Goal: Check status: Check status

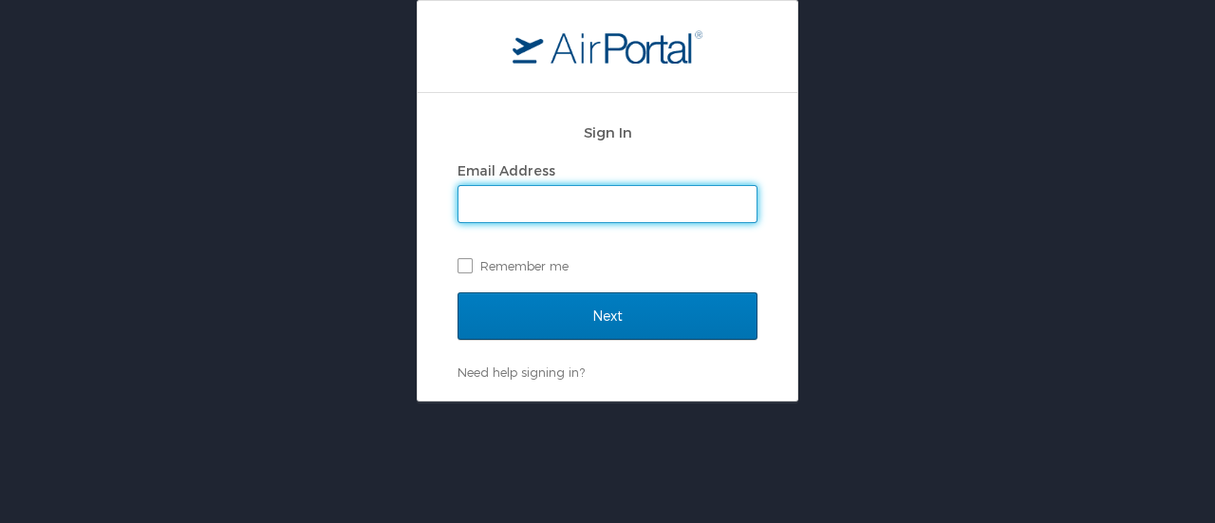
drag, startPoint x: 603, startPoint y: 218, endPoint x: 600, endPoint y: 208, distance: 10.8
click at [600, 208] on input "Email Address" at bounding box center [607, 204] width 298 height 36
type input "shastings@westernu.edu"
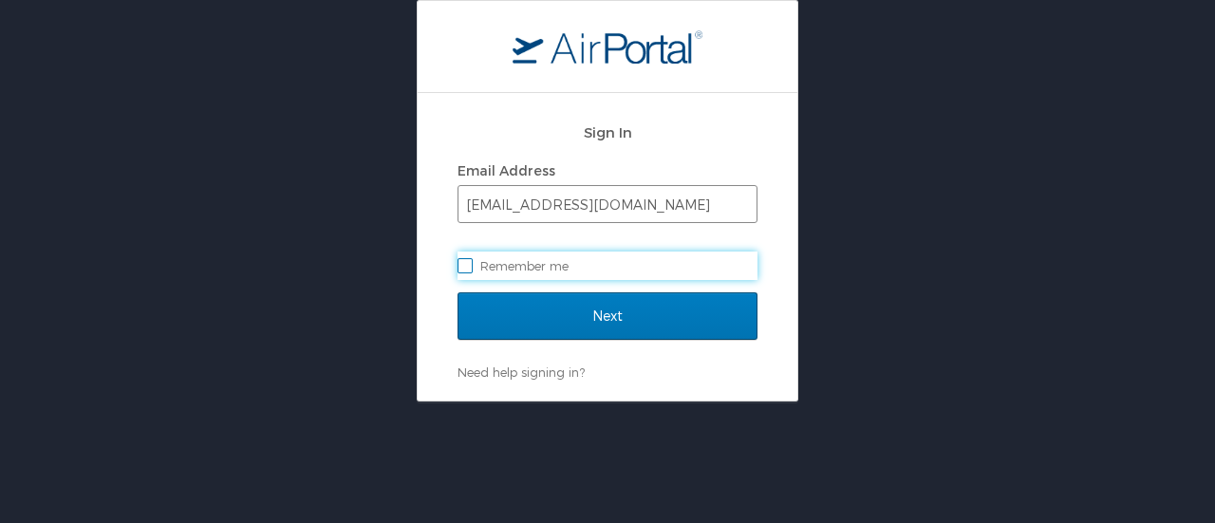
click at [458, 292] on input "Next" at bounding box center [608, 315] width 300 height 47
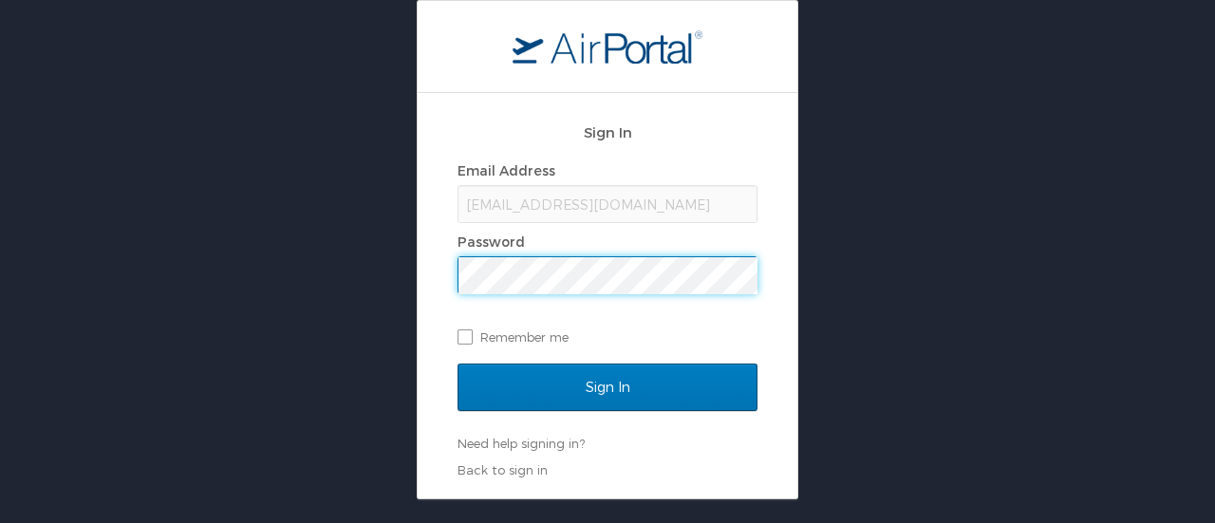
click at [458, 364] on input "Sign In" at bounding box center [608, 387] width 300 height 47
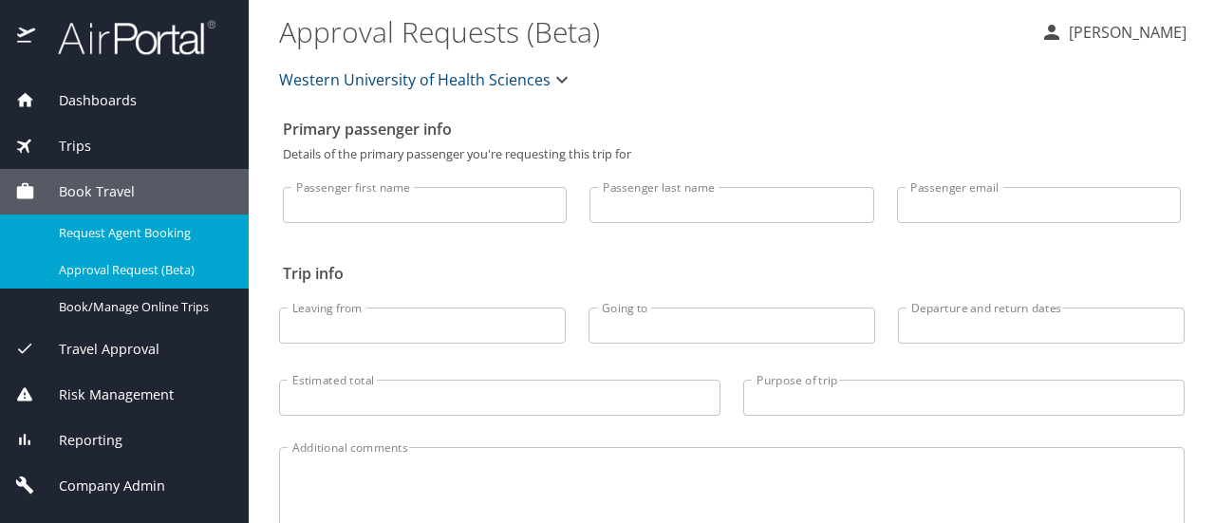
click at [152, 217] on link "Request Agent Booking" at bounding box center [124, 233] width 249 height 37
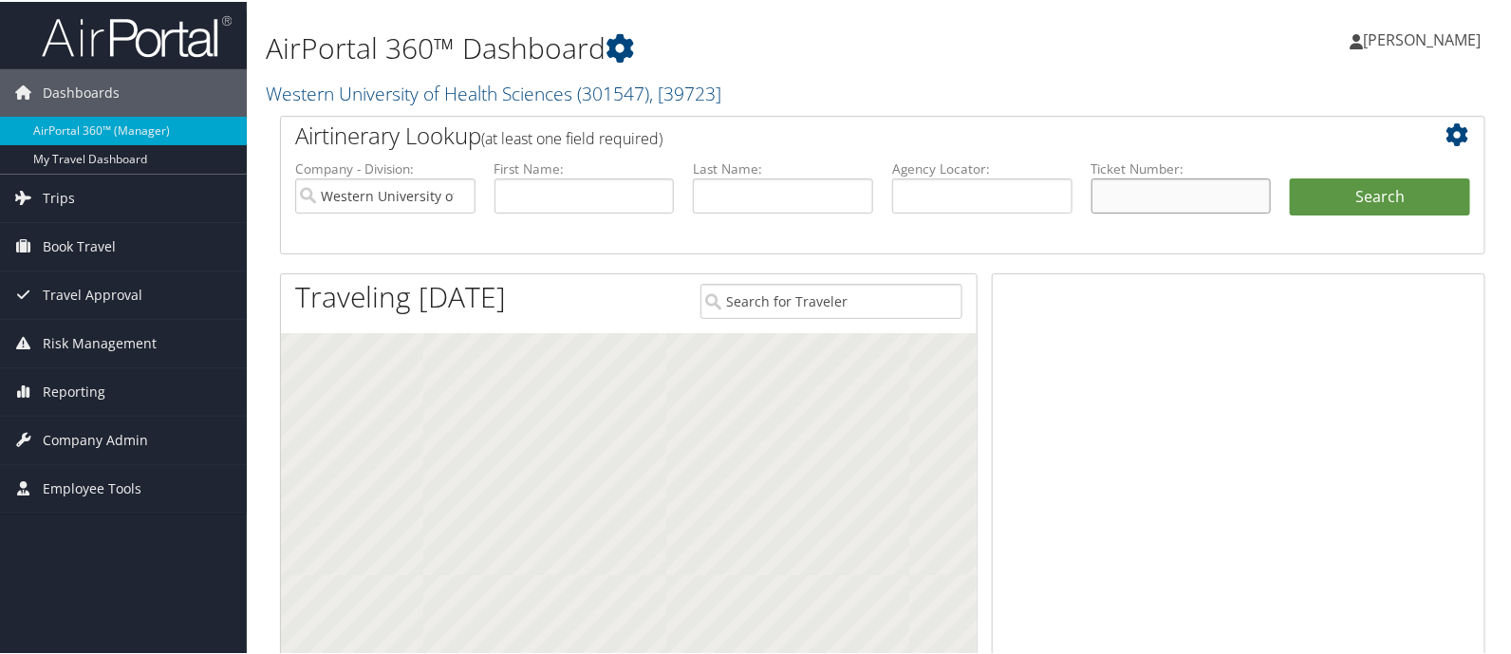
click at [1146, 186] on input "text" at bounding box center [1182, 194] width 180 height 35
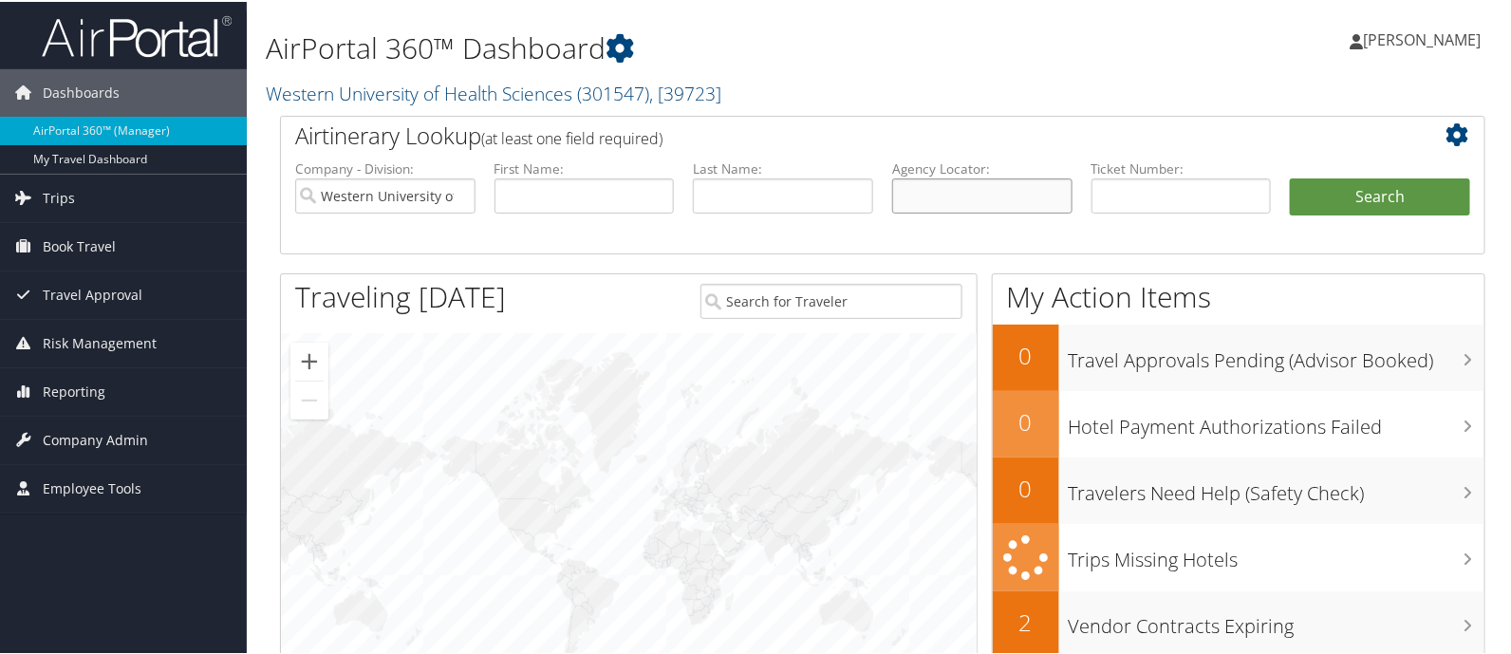
click at [921, 178] on input "text" at bounding box center [982, 194] width 180 height 35
type input "cn1s76"
click at [1290, 177] on button "Search" at bounding box center [1380, 196] width 180 height 38
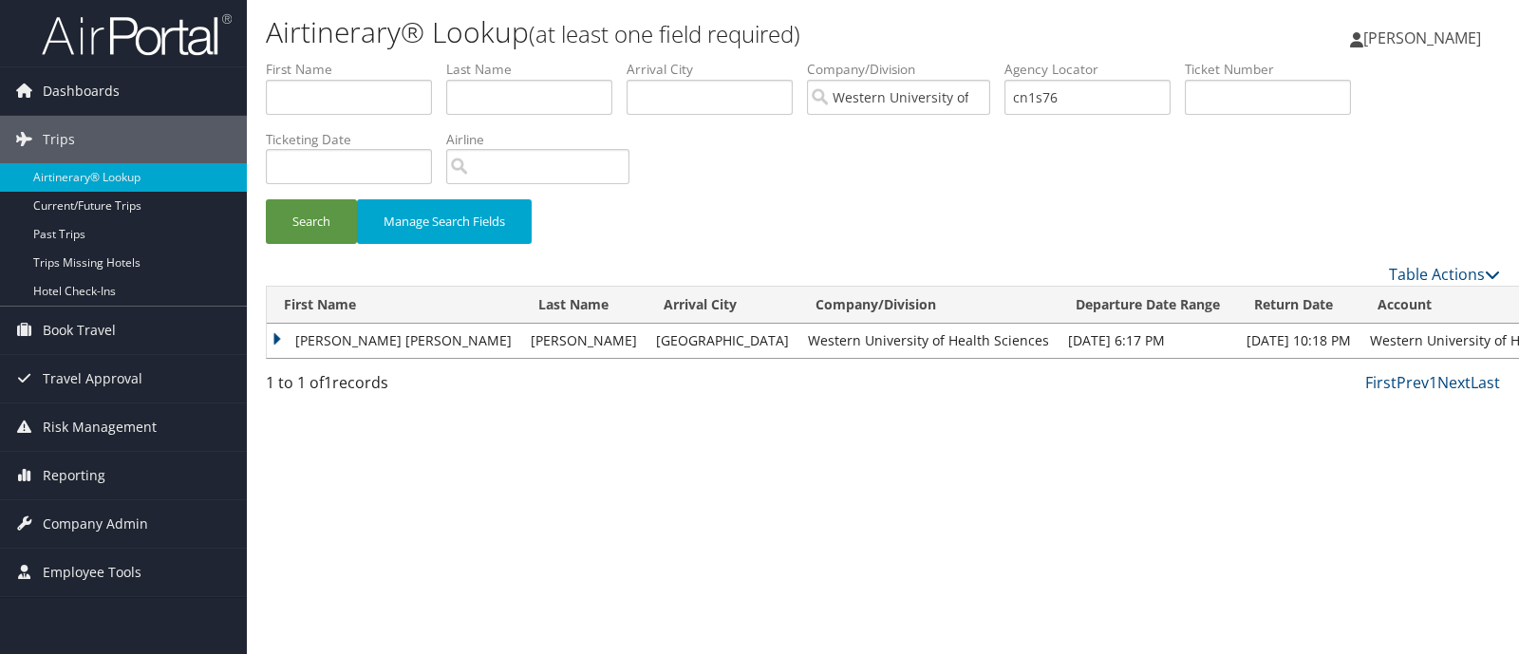
click at [271, 340] on td "LISA MARIE" at bounding box center [394, 341] width 254 height 34
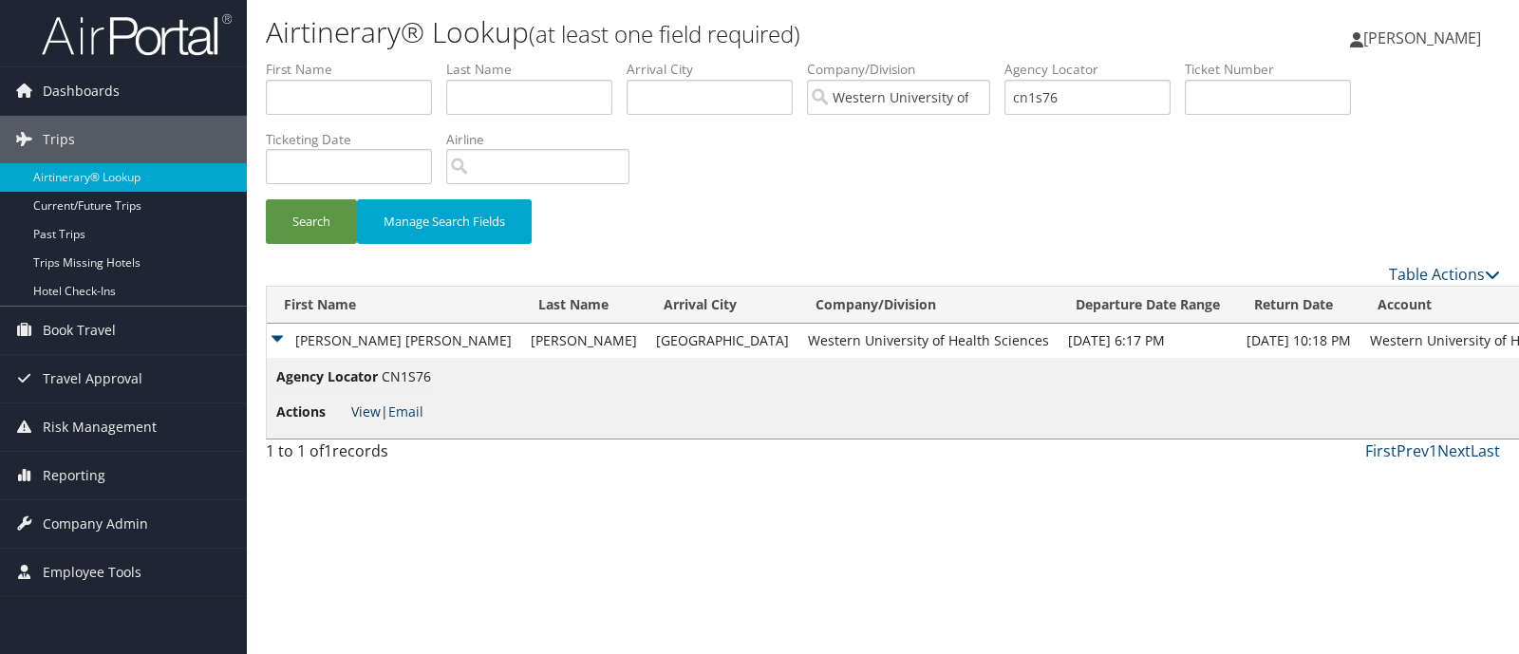
click at [362, 409] on link "View" at bounding box center [365, 411] width 29 height 18
click at [532, 92] on input "text" at bounding box center [529, 97] width 166 height 35
type input "Warren"
type input "lisa"
click at [266, 199] on button "Search" at bounding box center [311, 221] width 91 height 45
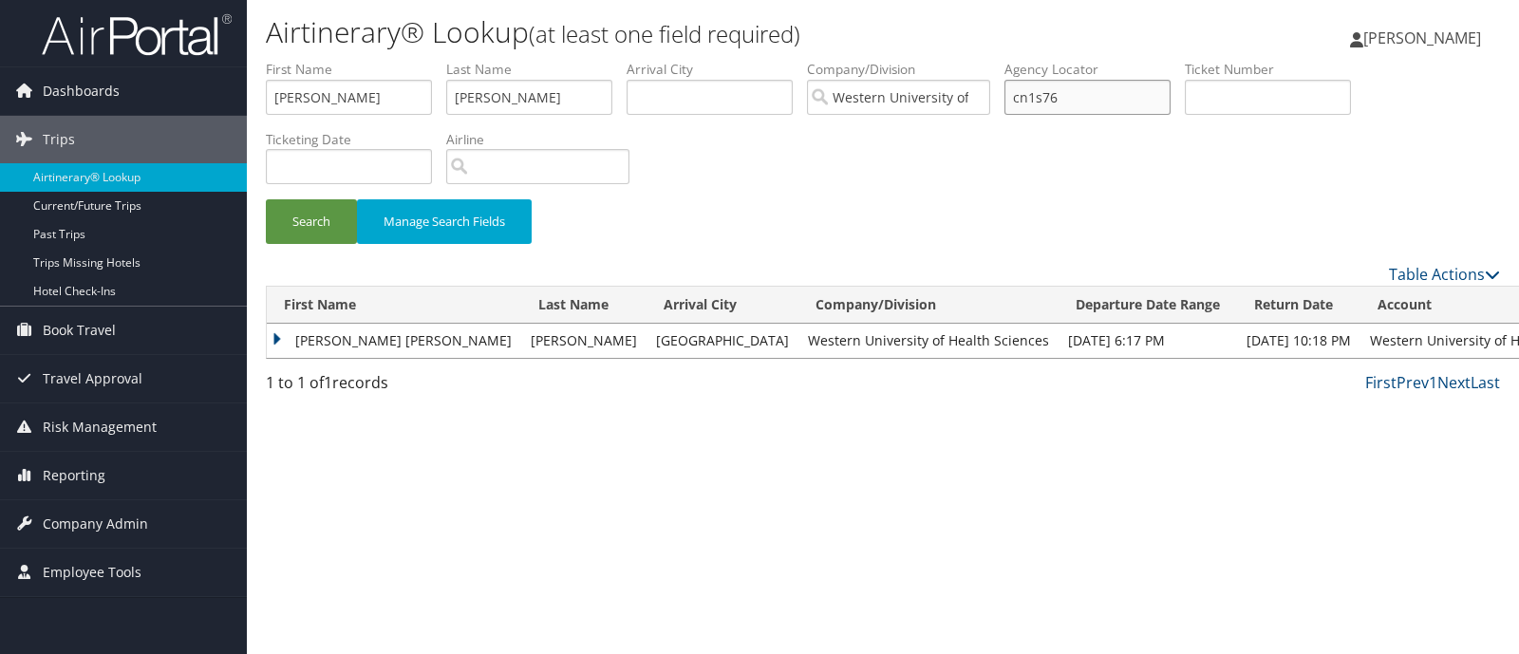
drag, startPoint x: 1092, startPoint y: 99, endPoint x: 911, endPoint y: 108, distance: 180.6
click at [911, 60] on ul "First Name lisa Last Name Warren Departure City Arrival City Company/Division W…" at bounding box center [883, 60] width 1234 height 0
click at [311, 208] on button "Search" at bounding box center [311, 221] width 91 height 45
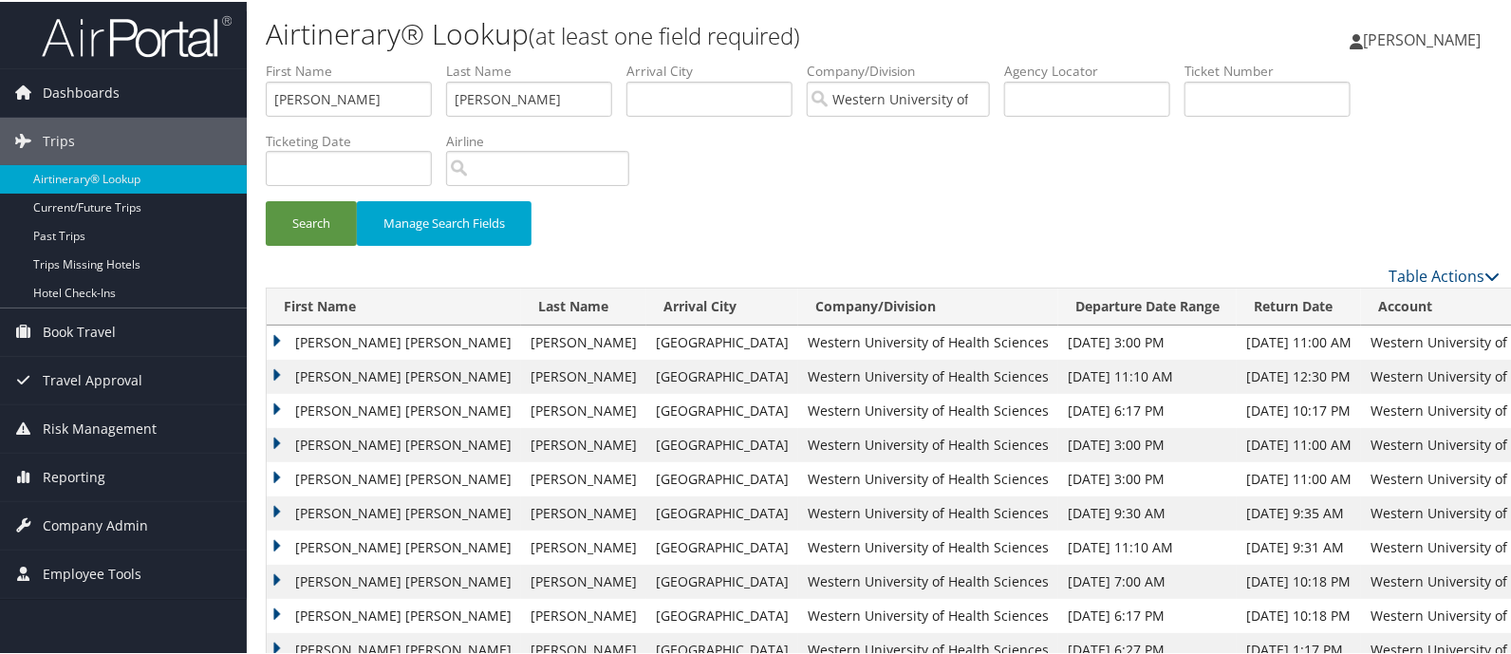
click at [271, 339] on td "LISA MARIE" at bounding box center [394, 341] width 254 height 34
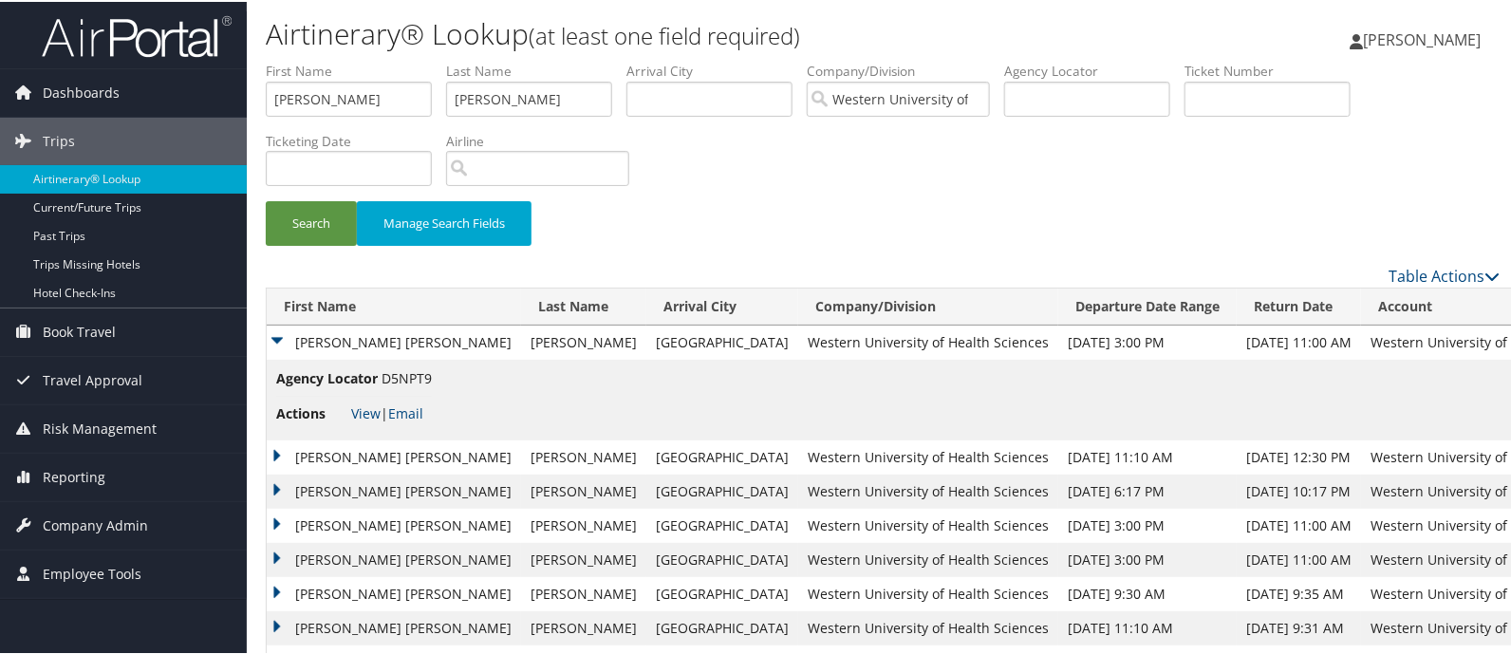
click at [283, 453] on td "LISA MARIE" at bounding box center [394, 456] width 254 height 34
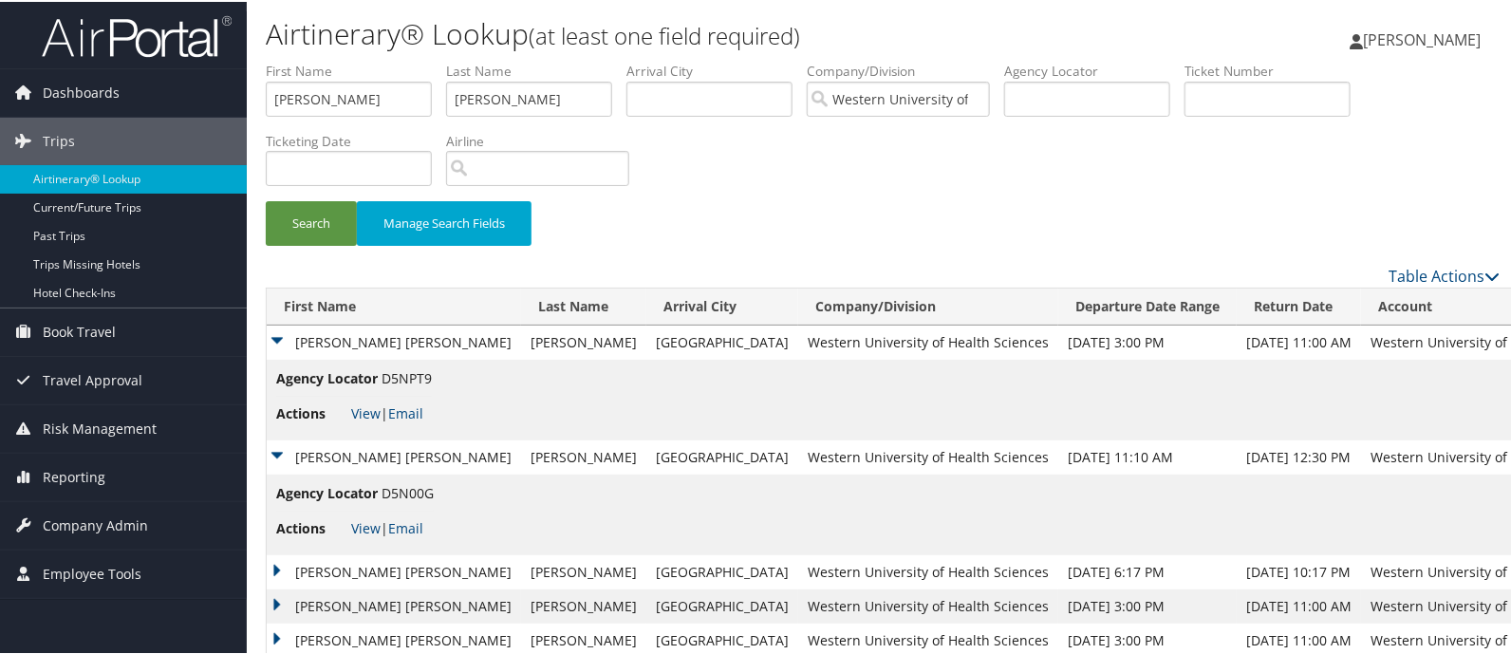
click at [275, 570] on td "LISA MARIE" at bounding box center [394, 570] width 254 height 34
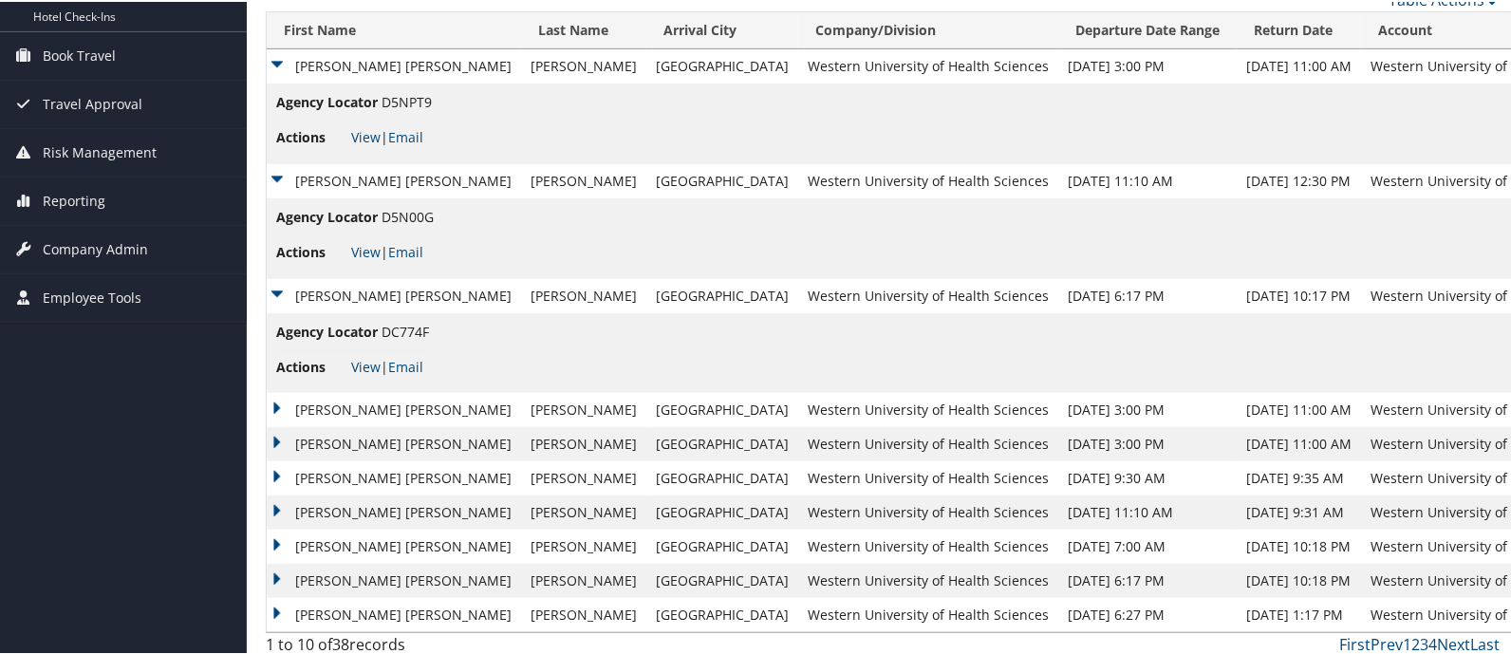
scroll to position [285, 0]
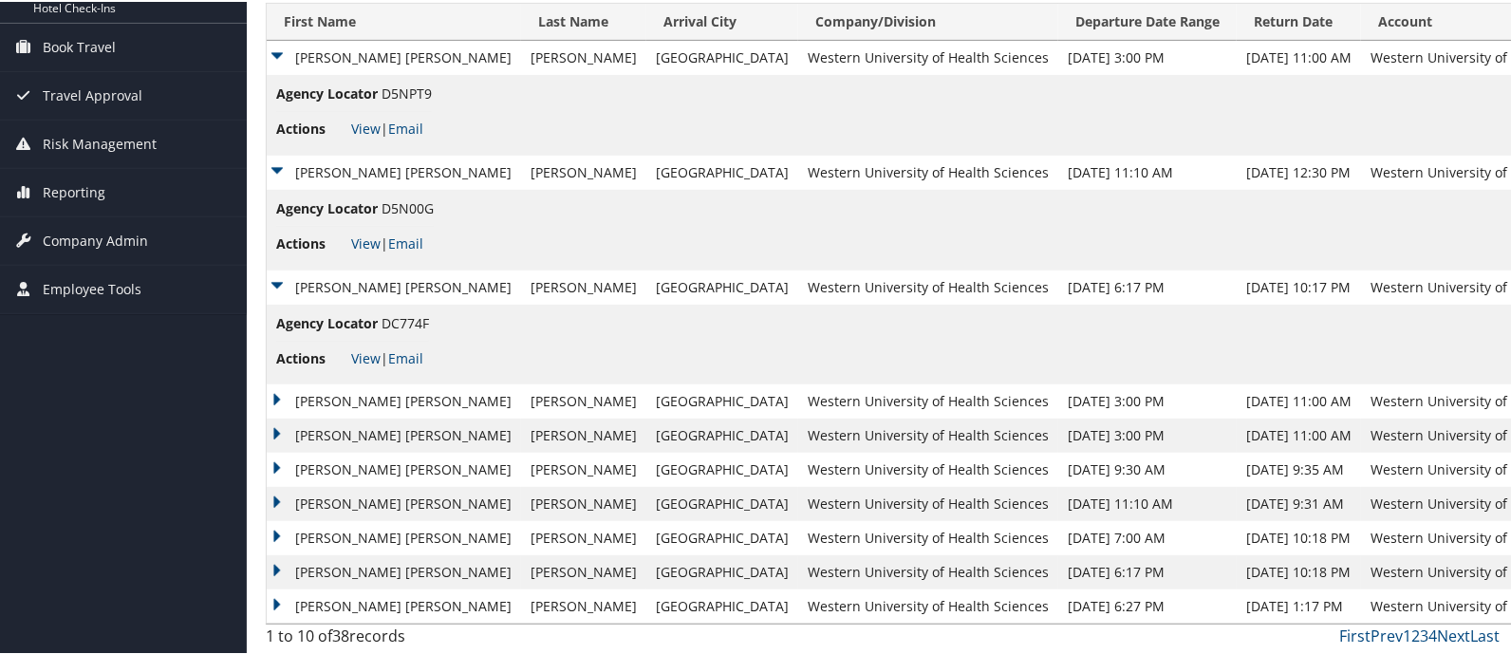
click at [269, 400] on td "LISA MARIE" at bounding box center [394, 400] width 254 height 34
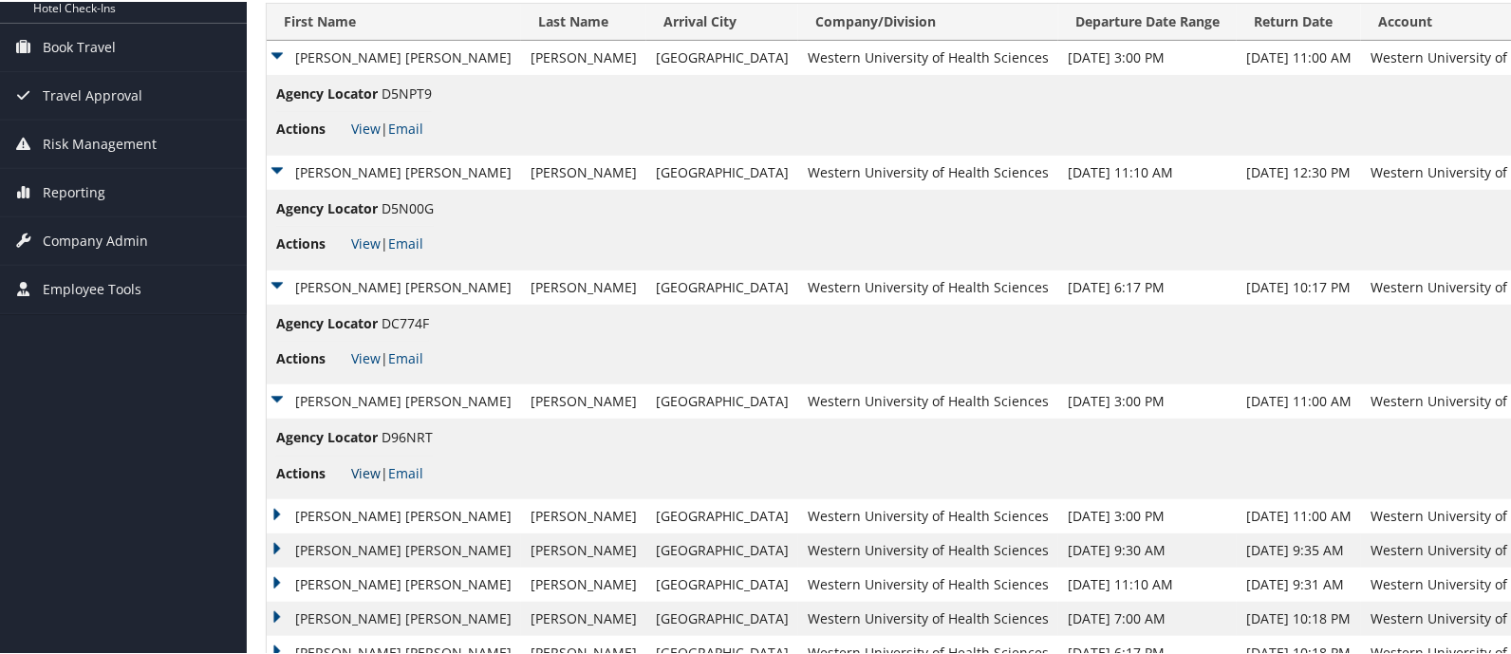
click at [358, 467] on link "View" at bounding box center [365, 471] width 29 height 18
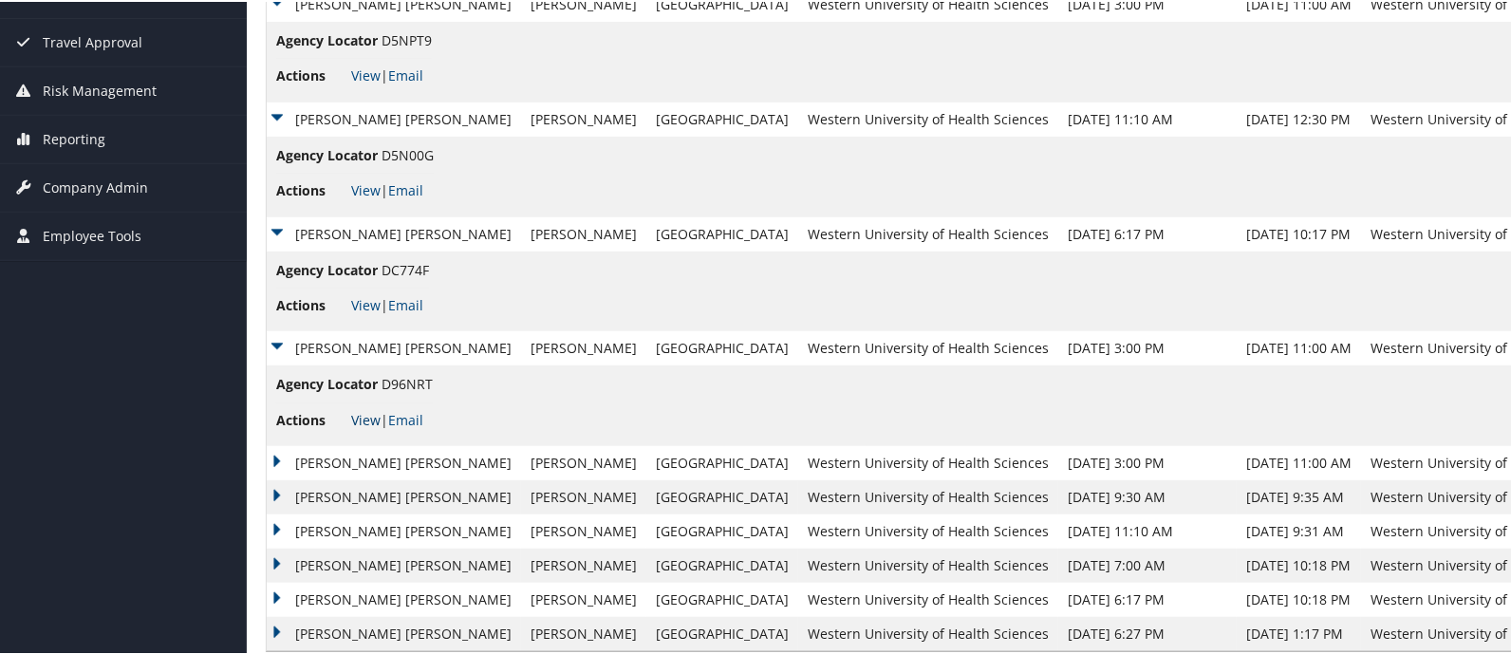
scroll to position [364, 0]
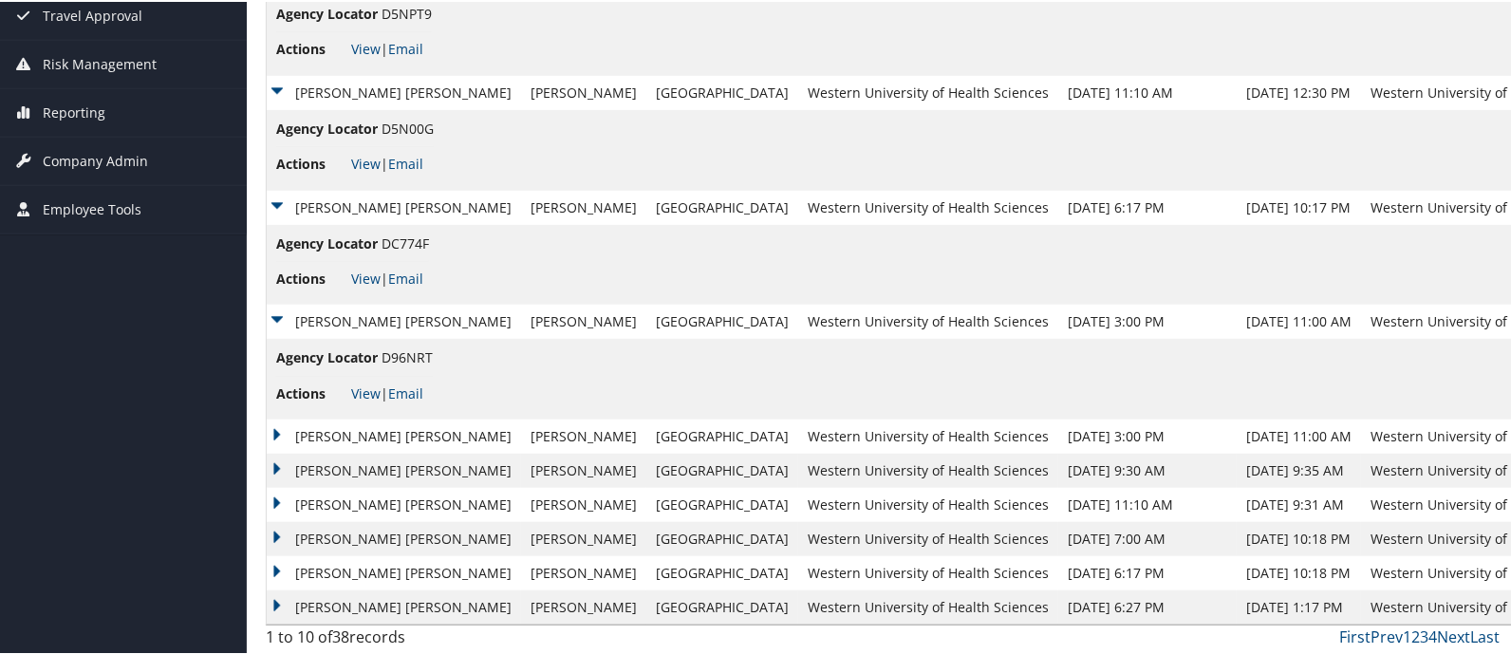
click at [275, 566] on td "LISA MARIE" at bounding box center [394, 571] width 254 height 34
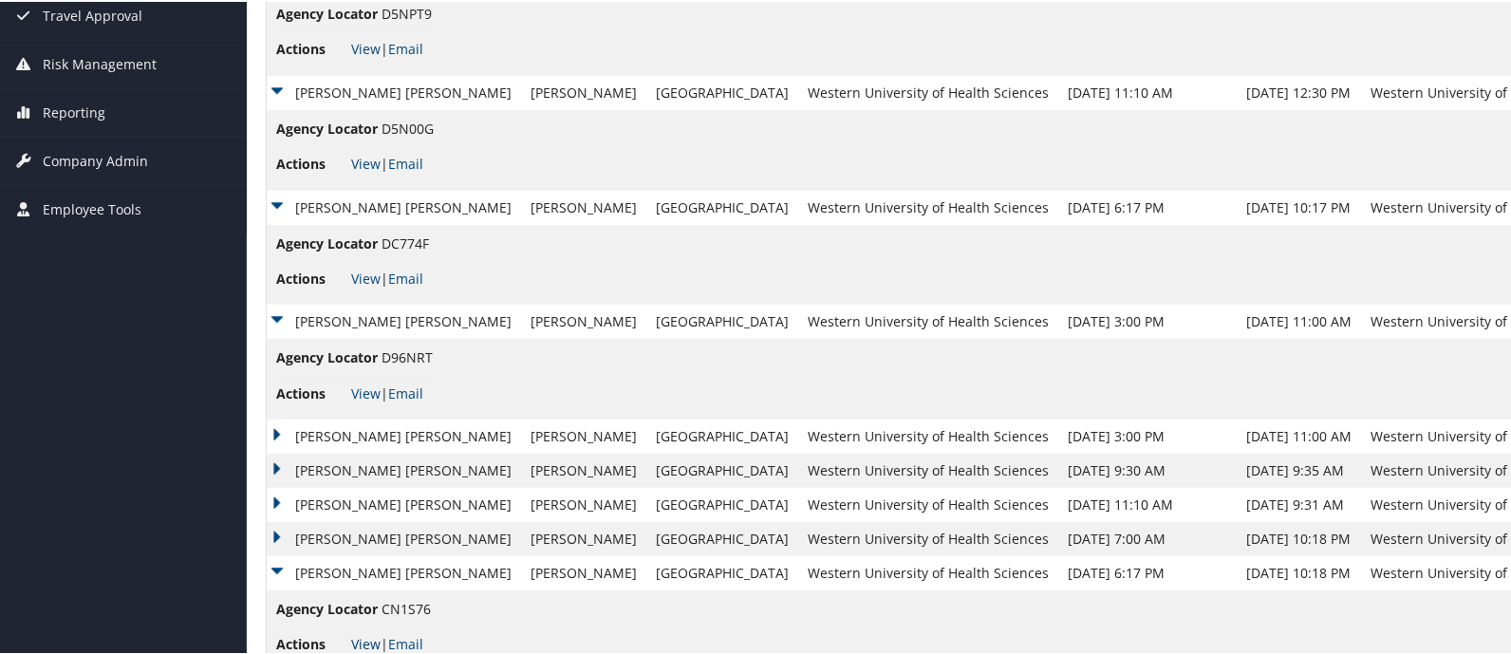
click at [366, 643] on link "View" at bounding box center [365, 642] width 29 height 18
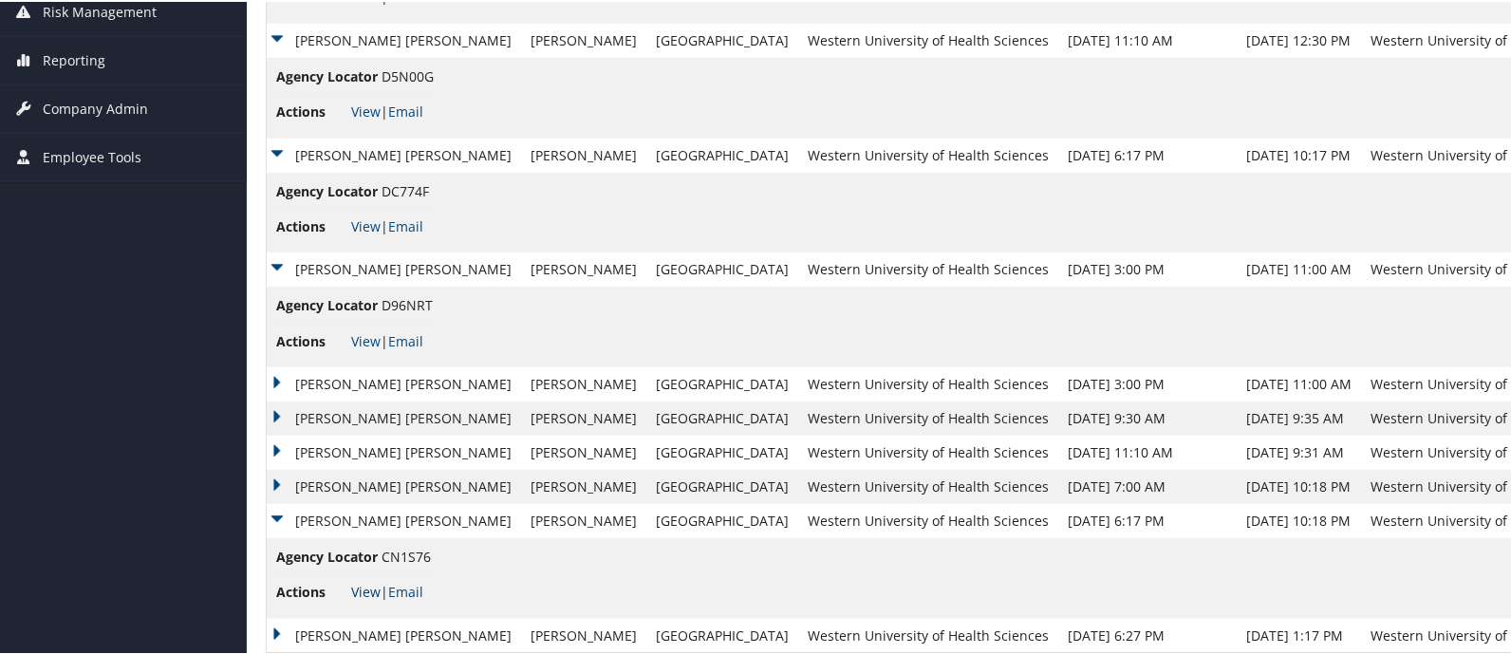
scroll to position [445, 0]
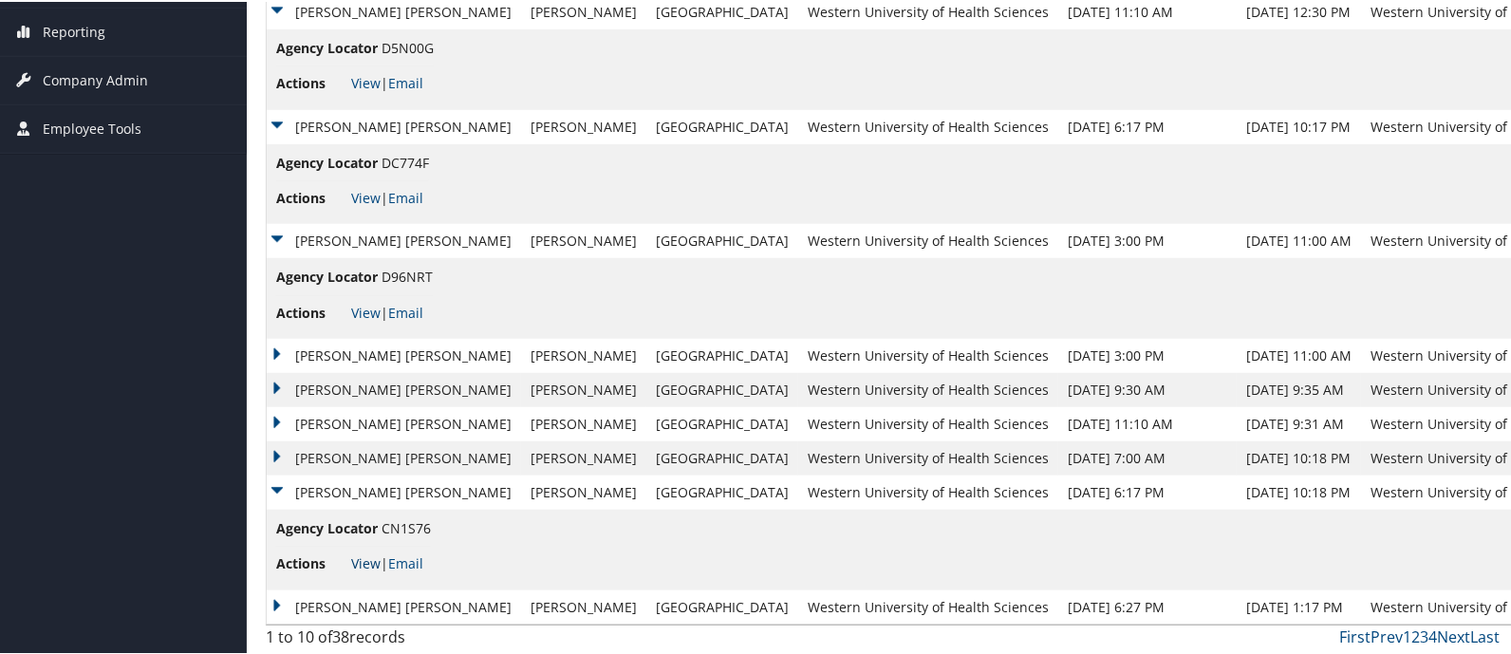
click at [357, 561] on link "View" at bounding box center [365, 561] width 29 height 18
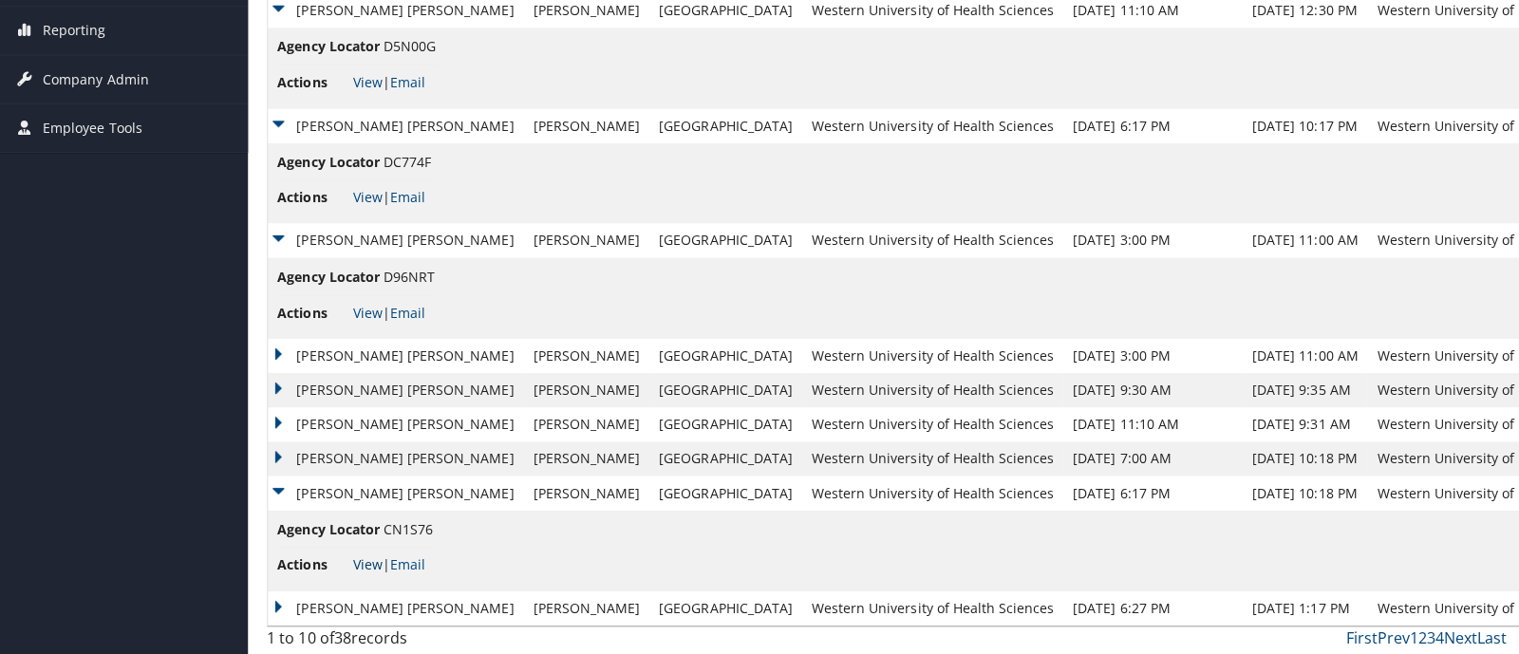
scroll to position [0, 0]
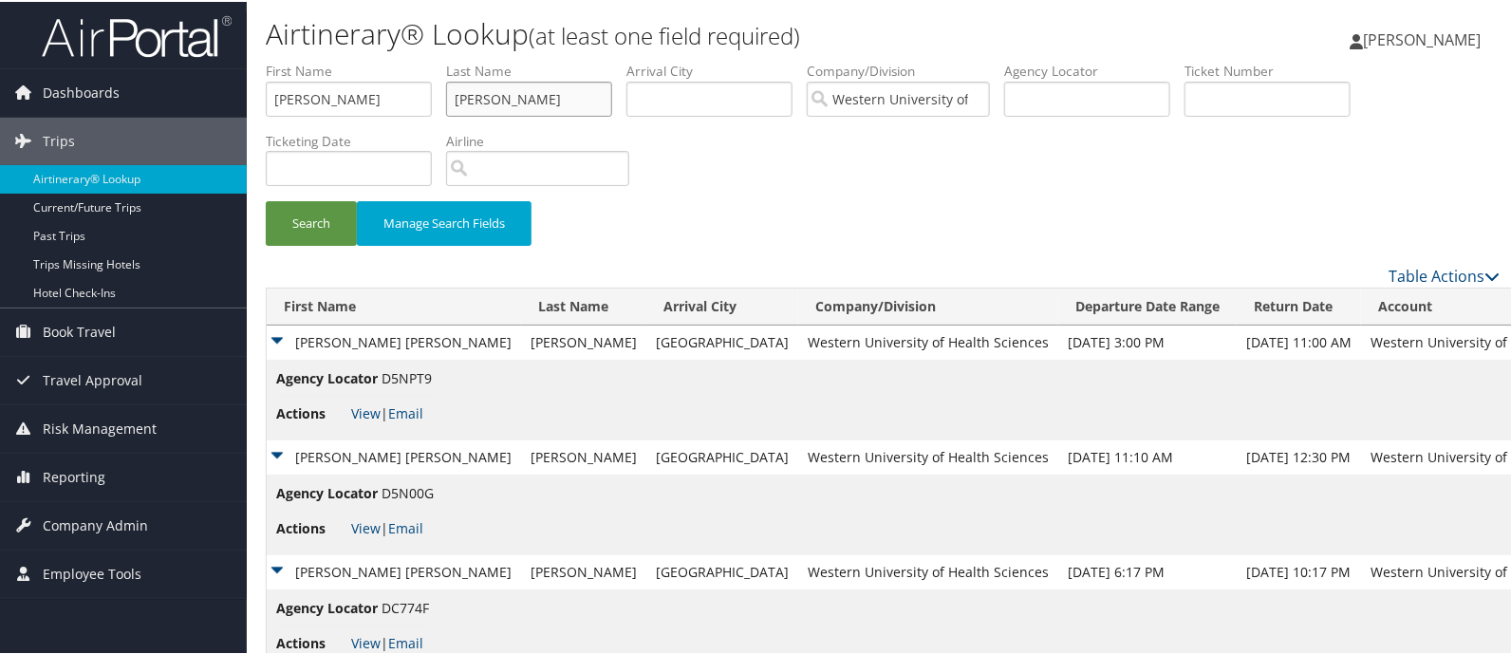
click at [526, 102] on input "Warren" at bounding box center [529, 97] width 166 height 35
drag, startPoint x: 526, startPoint y: 102, endPoint x: 316, endPoint y: 154, distance: 216.2
click at [316, 60] on ul "First Name lisa Last Name Warren Departure City Arrival City Company/Division W…" at bounding box center [883, 60] width 1234 height 0
type input "federoff"
type input "Shawna"
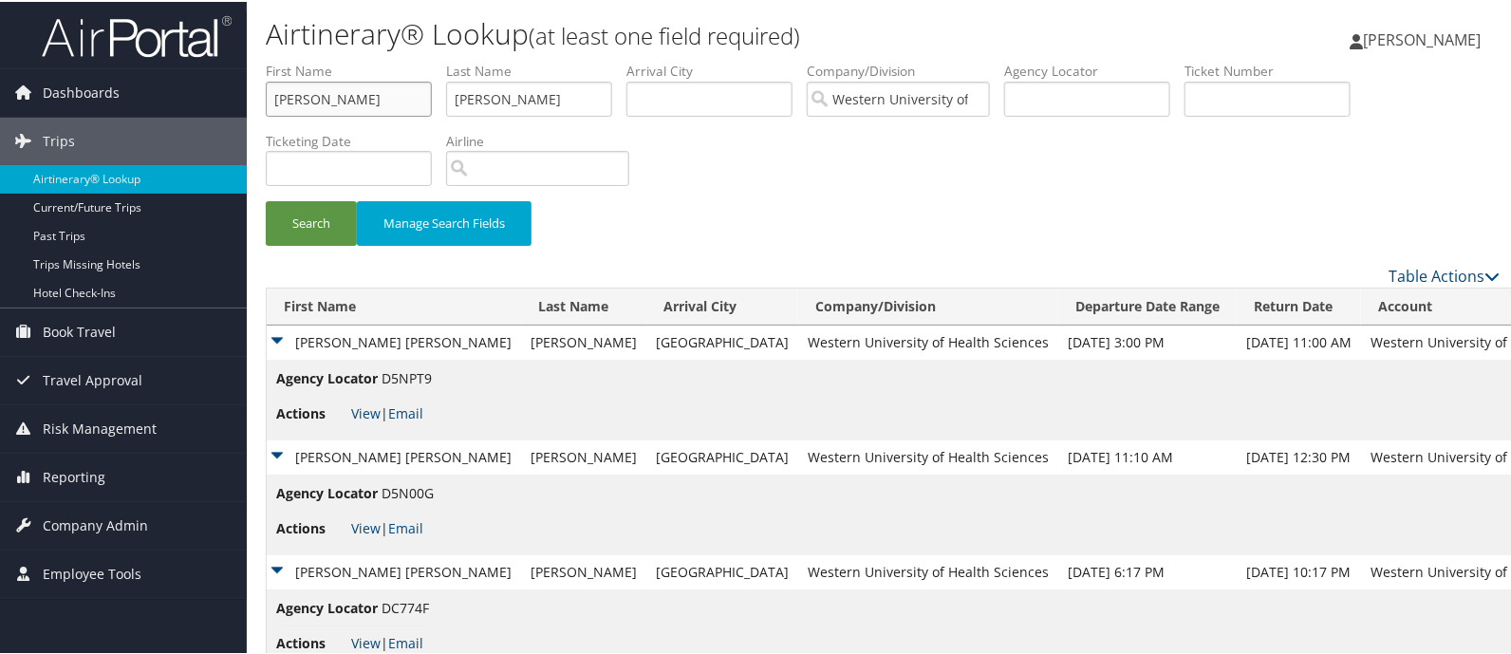
click at [266, 199] on button "Search" at bounding box center [311, 221] width 91 height 45
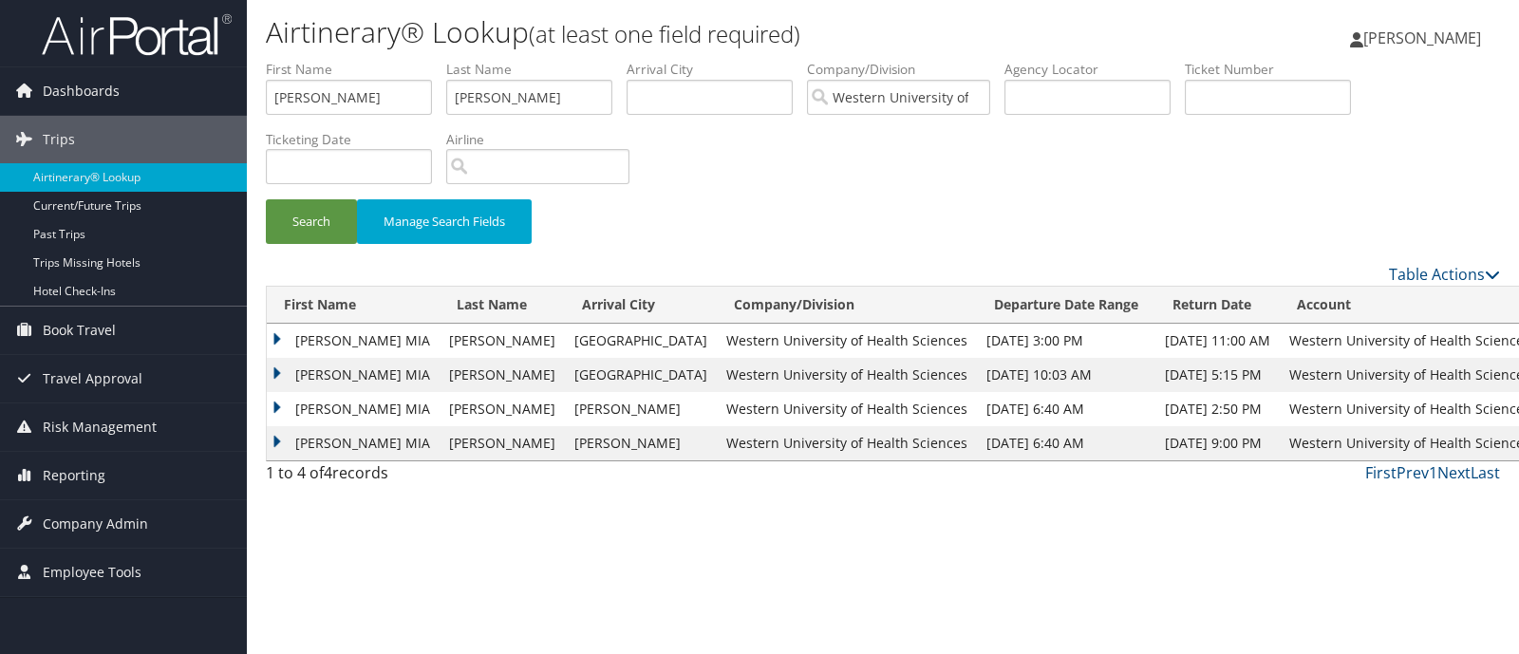
click at [280, 340] on td "SHAWNA MIA" at bounding box center [353, 341] width 173 height 34
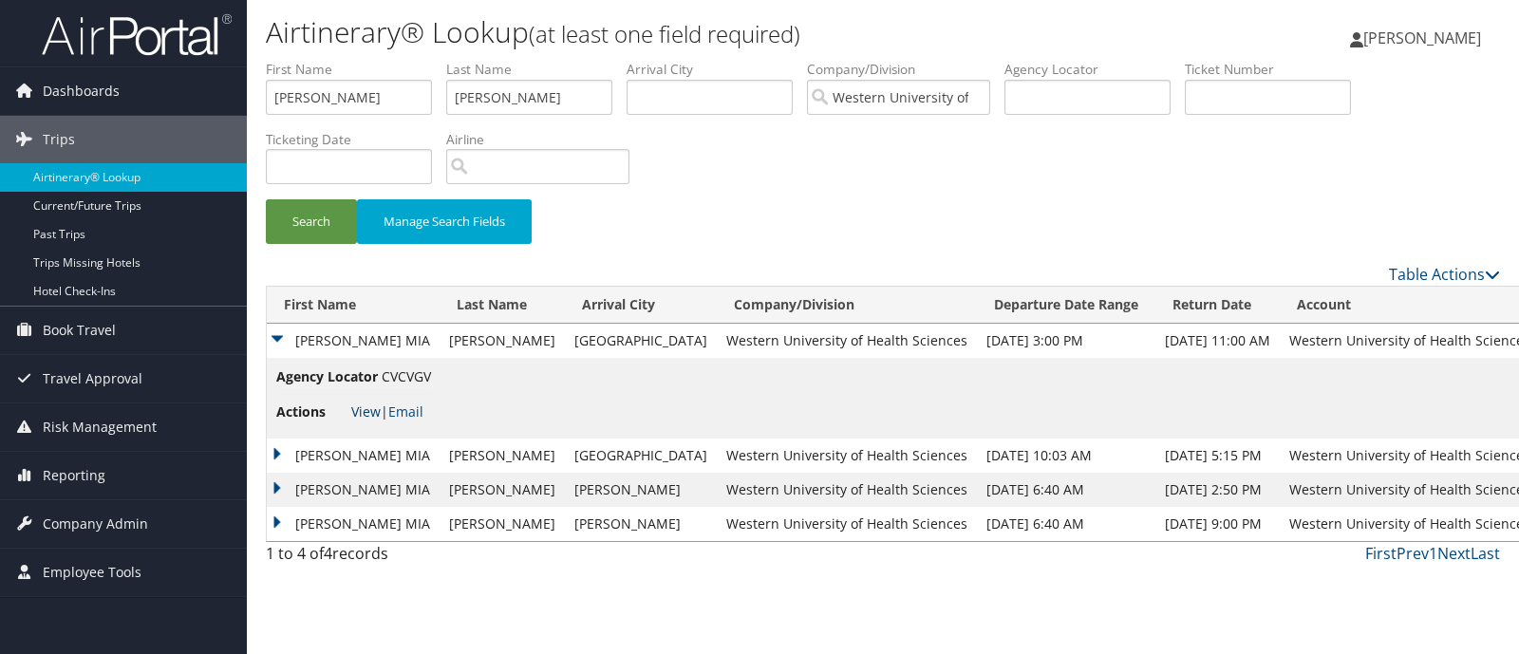
click at [370, 406] on link "View" at bounding box center [365, 411] width 29 height 18
click at [281, 451] on td "SHAWNA MIA" at bounding box center [353, 456] width 173 height 34
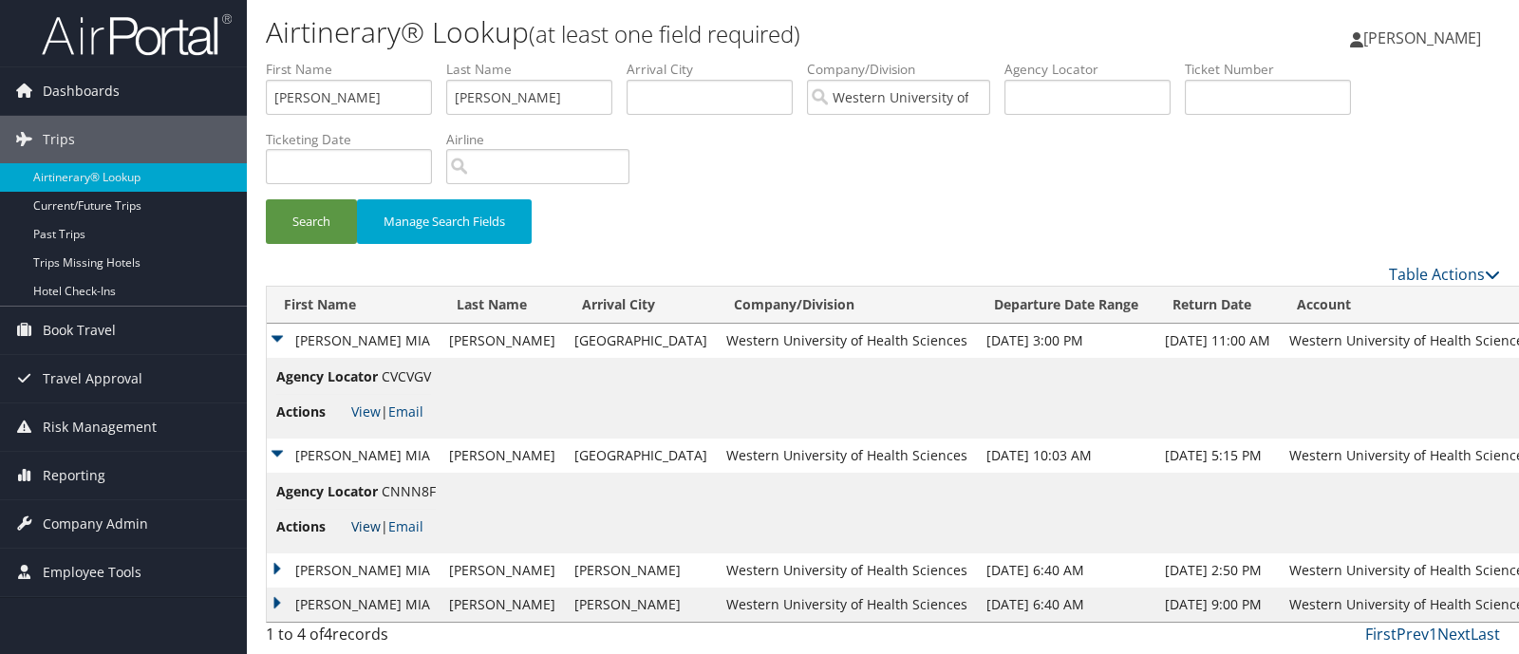
click at [374, 527] on link "View" at bounding box center [365, 526] width 29 height 18
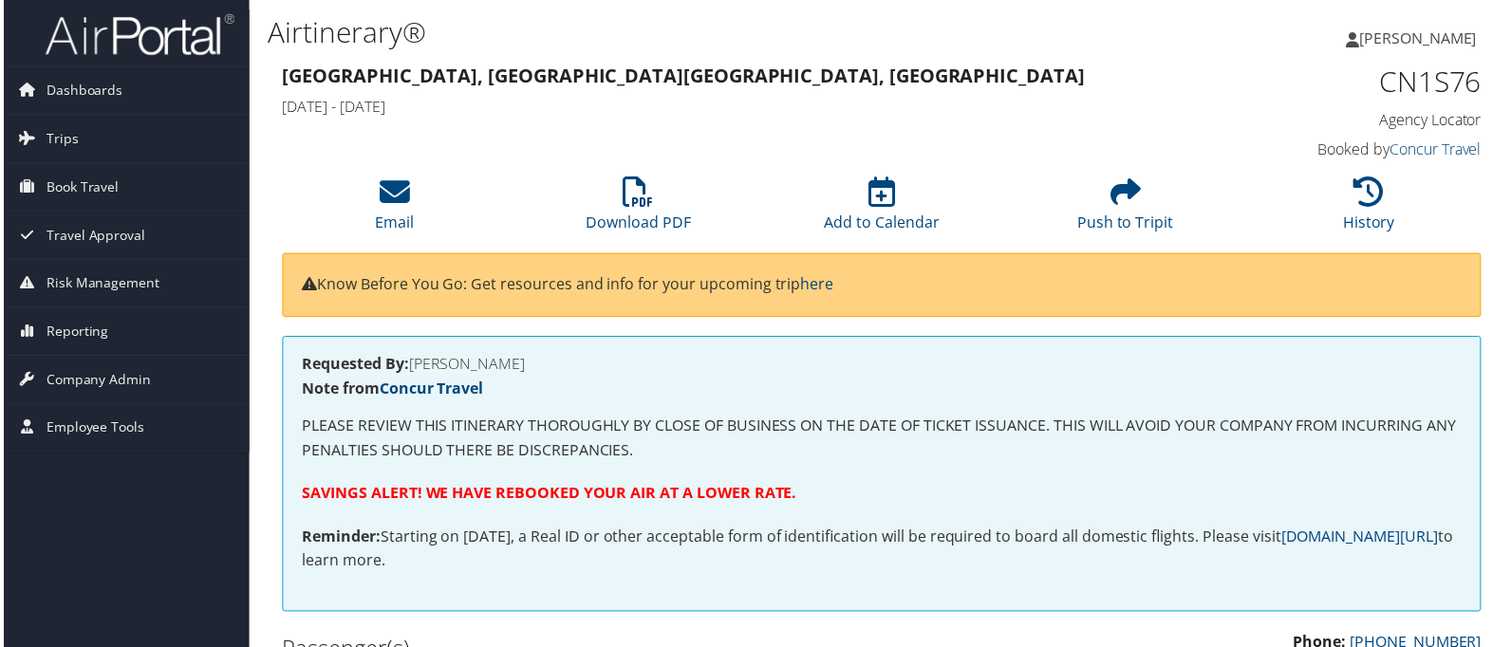
click at [1136, 119] on div "[GEOGRAPHIC_DATA], [GEOGRAPHIC_DATA] [GEOGRAPHIC_DATA], [GEOGRAPHIC_DATA] [DATE…" at bounding box center [728, 93] width 925 height 66
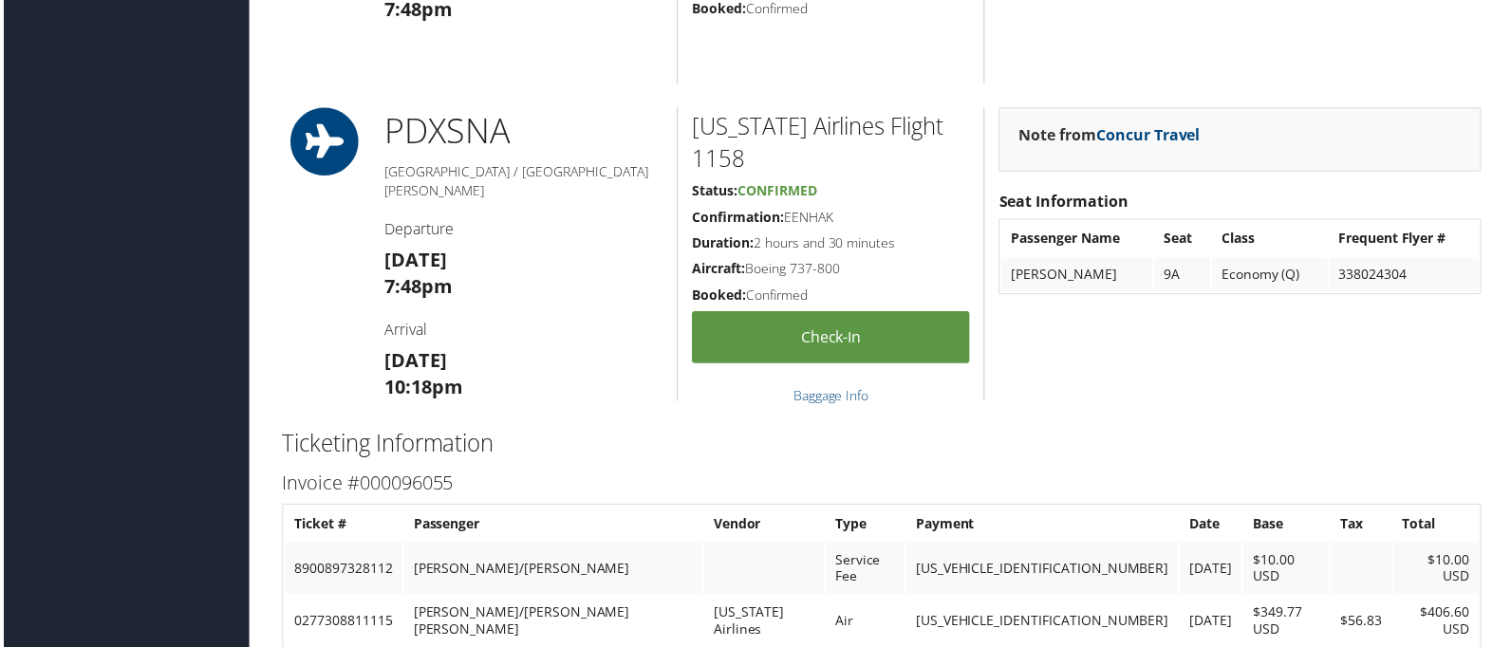
scroll to position [316, 0]
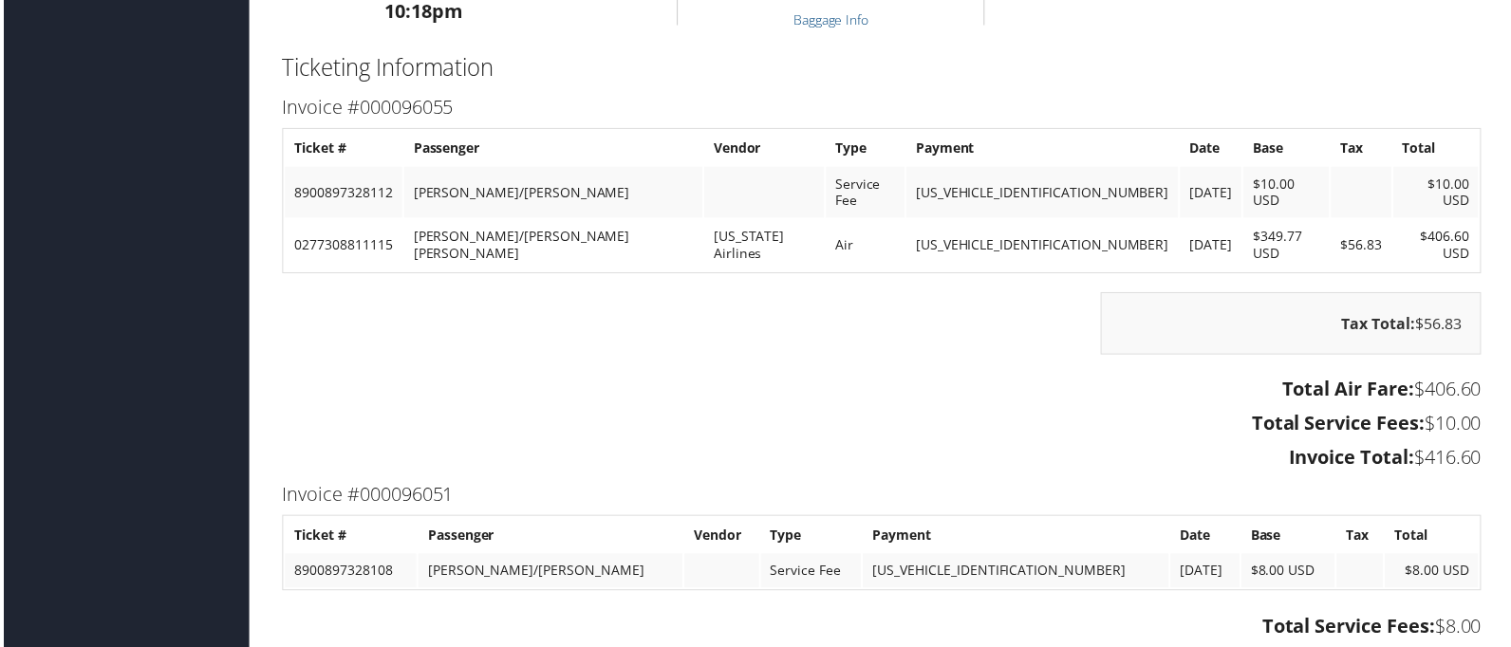
scroll to position [1708, 0]
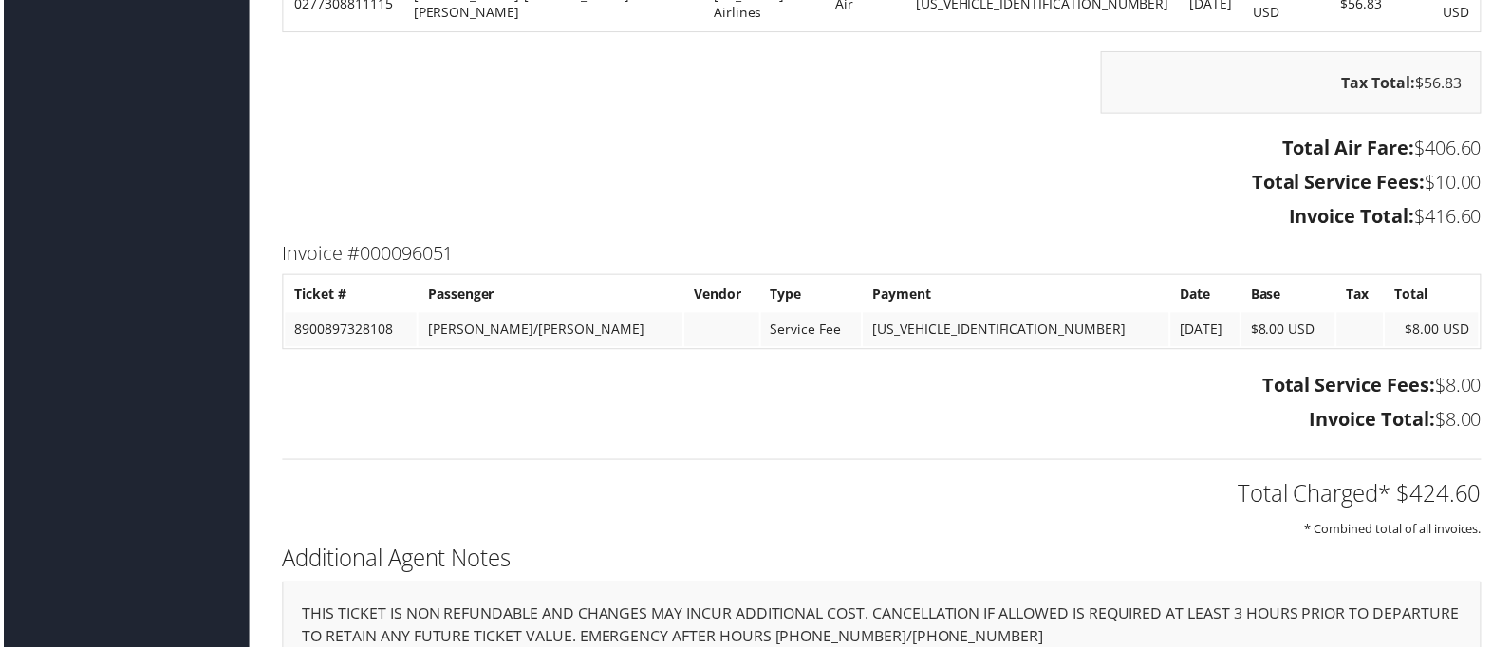
scroll to position [2214, 0]
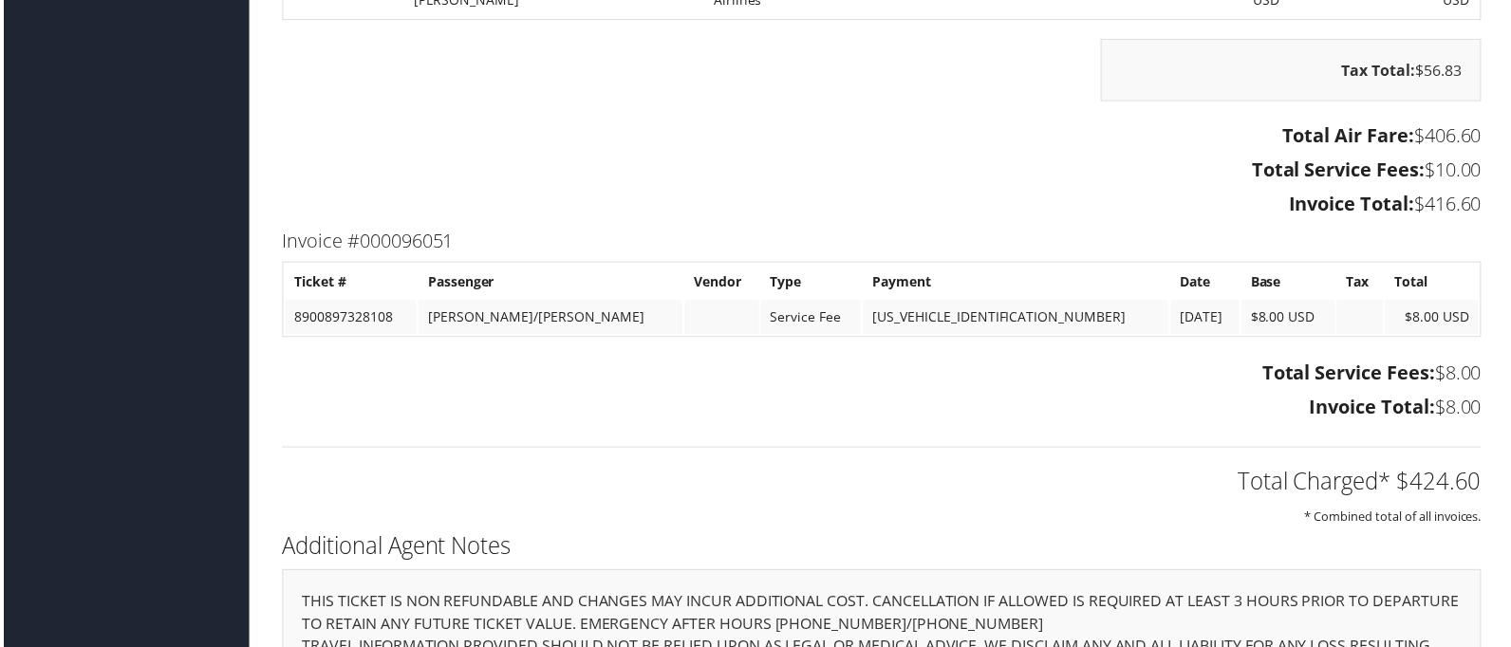
click at [460, 123] on h3 "Total Air Fare: $406.60" at bounding box center [882, 136] width 1205 height 27
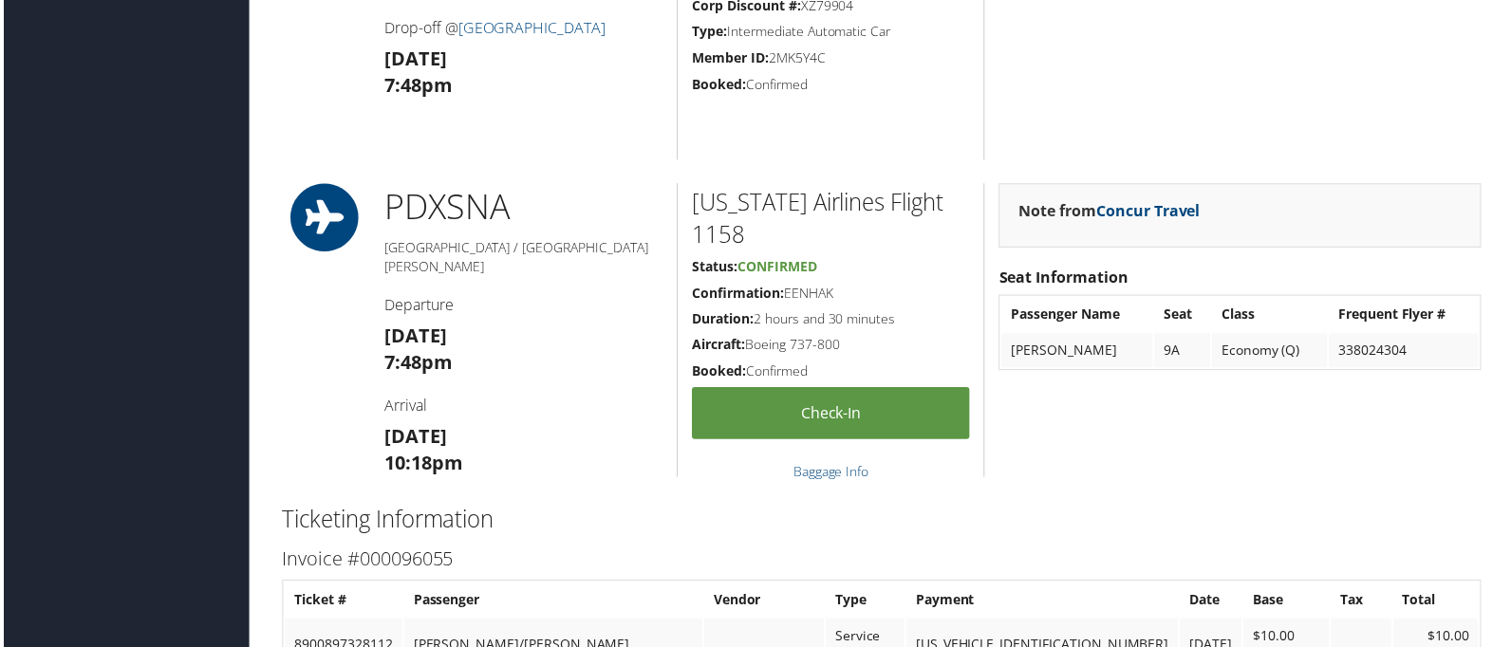
scroll to position [1265, 0]
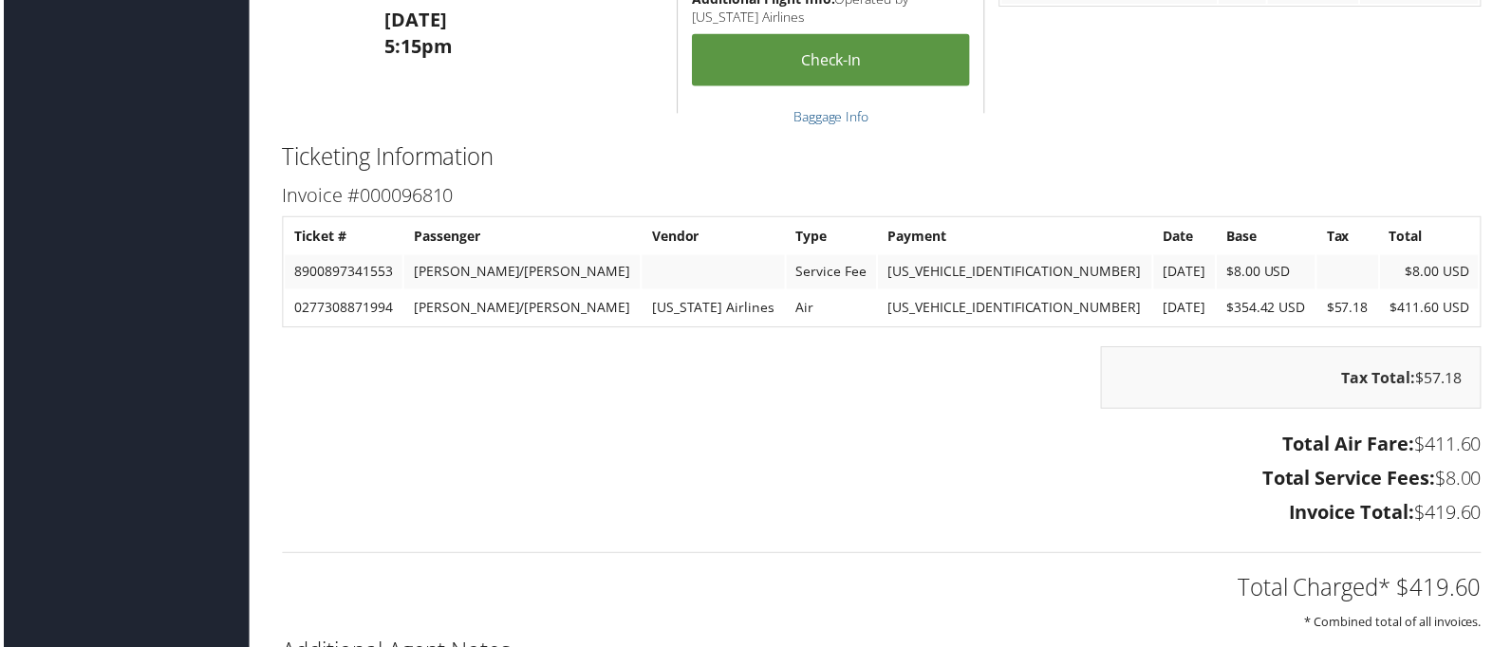
scroll to position [1897, 0]
